Goal: Task Accomplishment & Management: Use online tool/utility

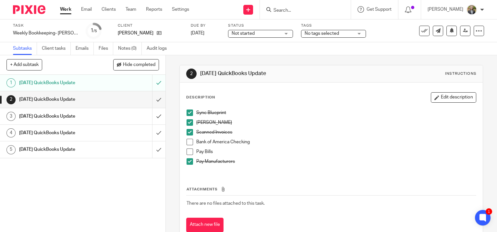
click at [189, 142] on span at bounding box center [190, 142] width 6 height 6
click at [188, 152] on span at bounding box center [190, 151] width 6 height 6
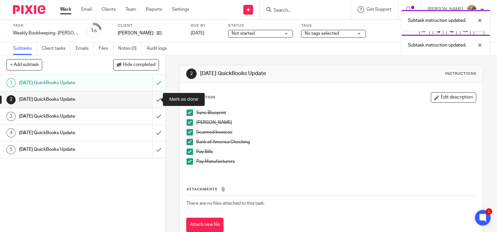
click at [155, 100] on input "submit" at bounding box center [83, 99] width 166 height 16
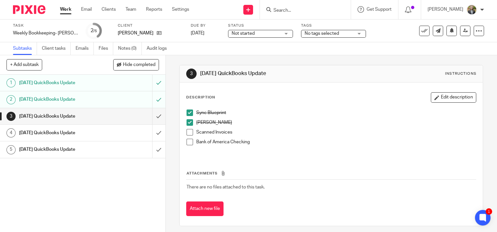
drag, startPoint x: 187, startPoint y: 131, endPoint x: 192, endPoint y: 138, distance: 8.5
click at [188, 131] on span at bounding box center [190, 132] width 6 height 6
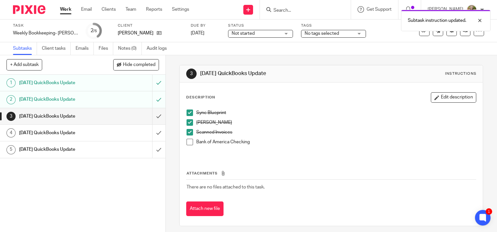
click at [187, 141] on span at bounding box center [190, 142] width 6 height 6
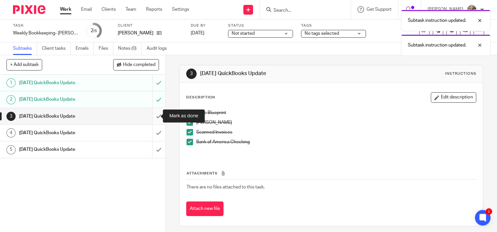
click at [154, 115] on input "submit" at bounding box center [83, 116] width 166 height 16
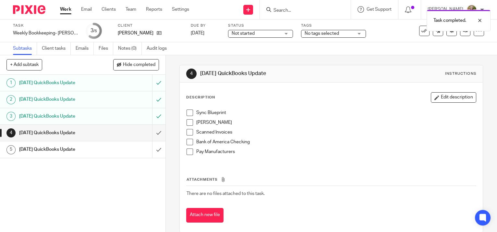
click at [65, 6] on link "Work" at bounding box center [65, 9] width 11 height 6
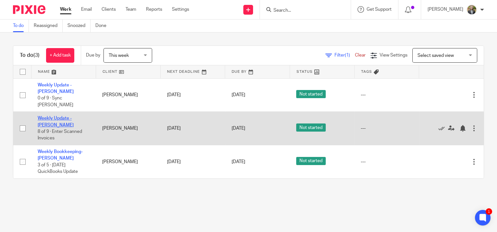
click at [43, 116] on link "Weekly Update - [PERSON_NAME]" at bounding box center [56, 121] width 36 height 11
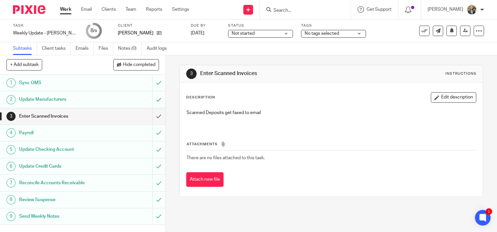
click at [423, 133] on div "Attachments There are no files attached to this task. Attach new file" at bounding box center [331, 157] width 290 height 59
click at [415, 165] on td "There are no files attached to this task." at bounding box center [331, 158] width 290 height 16
click at [437, 128] on div "Attachments There are no files attached to this task. Attach new file" at bounding box center [331, 157] width 290 height 59
